Goal: Information Seeking & Learning: Check status

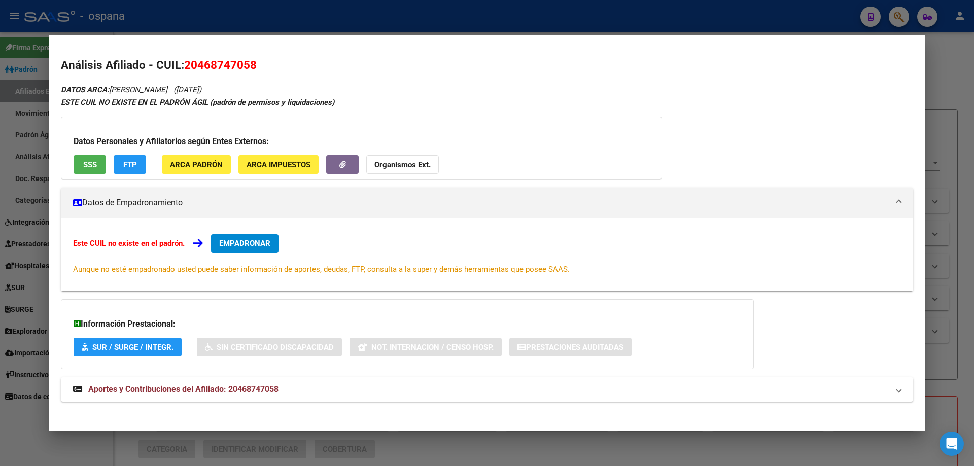
click at [0, 193] on div at bounding box center [487, 233] width 974 height 466
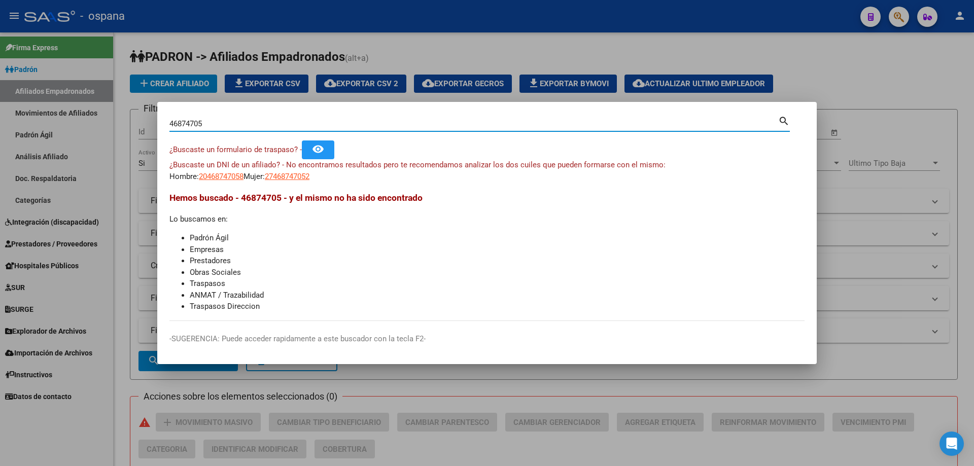
drag, startPoint x: 213, startPoint y: 124, endPoint x: 77, endPoint y: 114, distance: 135.8
click at [77, 114] on div "46874705 Buscar (apellido, dni, cuil, nro traspaso, cuit, obra social) search ¿…" at bounding box center [487, 233] width 974 height 466
paste input "20470887"
type input "20470887"
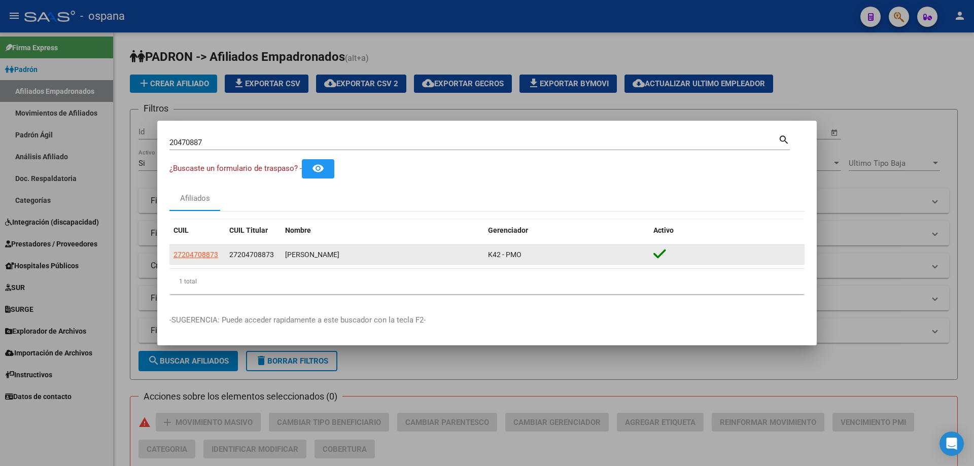
click at [193, 248] on datatable-body-cell "27204708873" at bounding box center [197, 255] width 56 height 20
click at [193, 251] on span "27204708873" at bounding box center [195, 255] width 45 height 8
copy span "27204708873"
type textarea "27204708873"
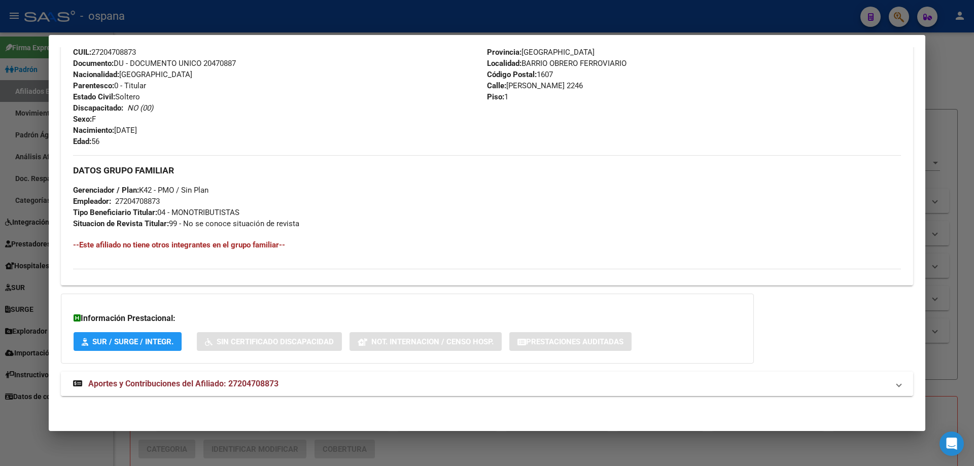
click at [174, 389] on span "Aportes y Contribuciones del Afiliado: 27204708873" at bounding box center [183, 384] width 190 height 10
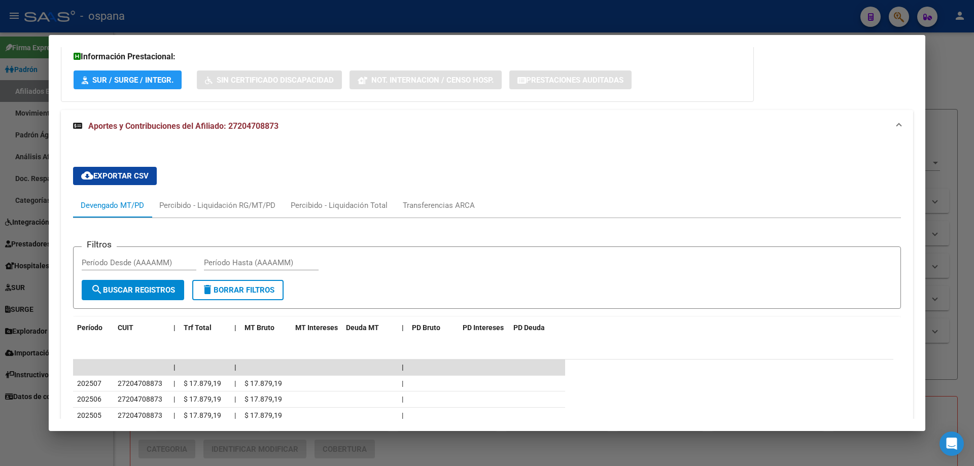
scroll to position [671, 0]
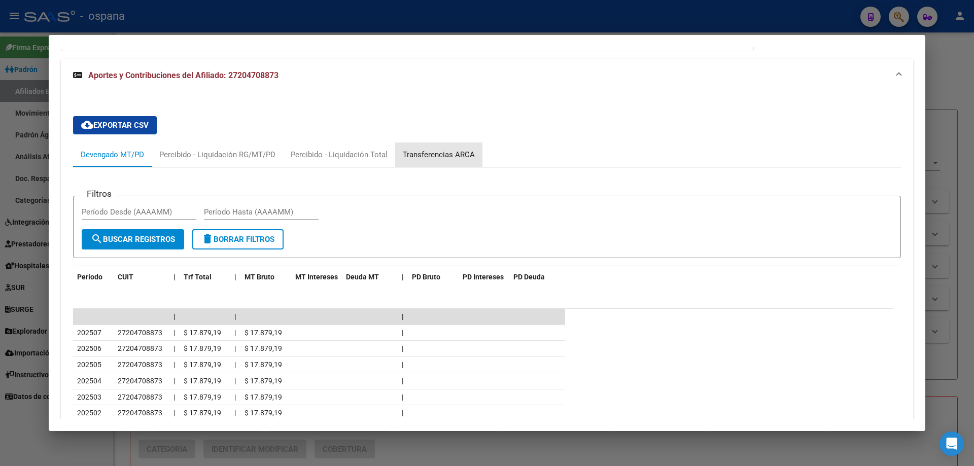
click at [433, 154] on div "Transferencias ARCA" at bounding box center [439, 154] width 72 height 11
